Goal: Task Accomplishment & Management: Complete application form

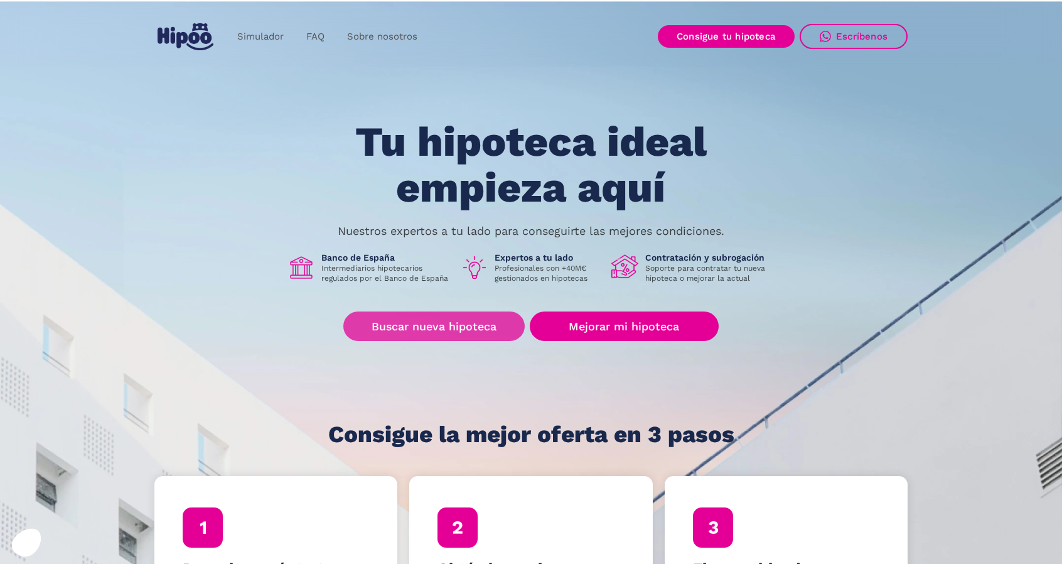
click at [467, 319] on link "Buscar nueva hipoteca" at bounding box center [433, 326] width 181 height 30
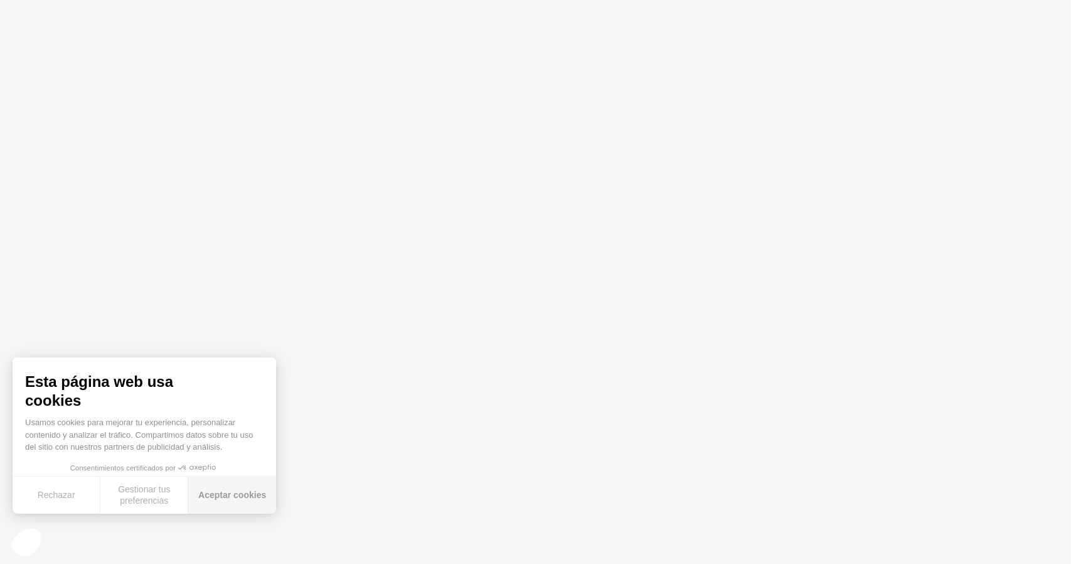
click at [208, 498] on button "Aceptar cookies" at bounding box center [232, 494] width 88 height 37
